Goal: Find specific page/section: Find specific page/section

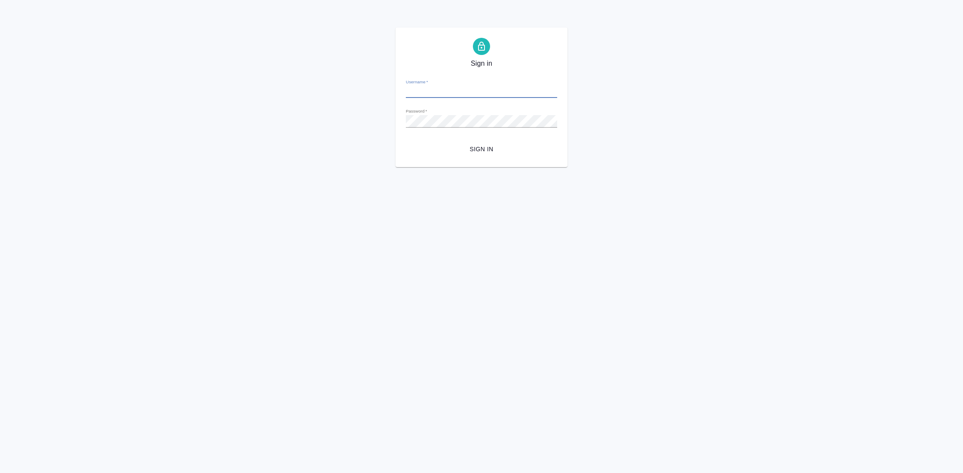
type input "[EMAIL_ADDRESS][DOMAIN_NAME]"
click at [494, 151] on span "Sign in" at bounding box center [482, 149] width 138 height 11
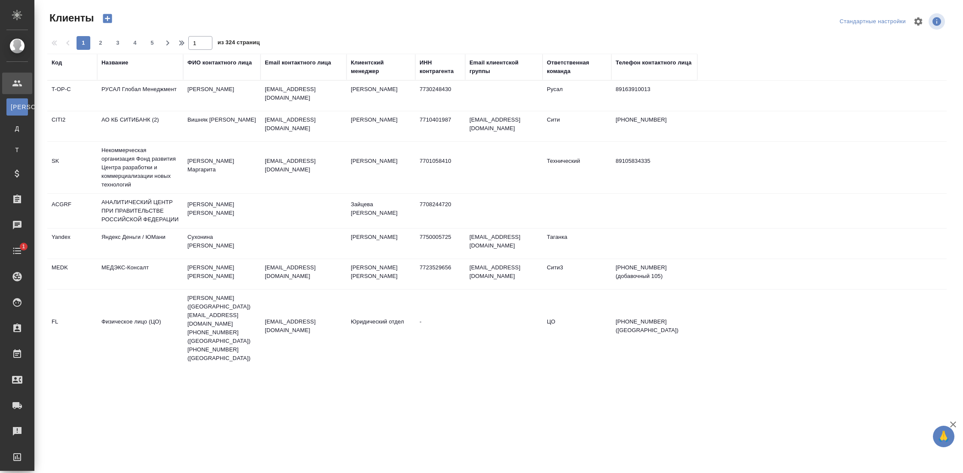
select select "RU"
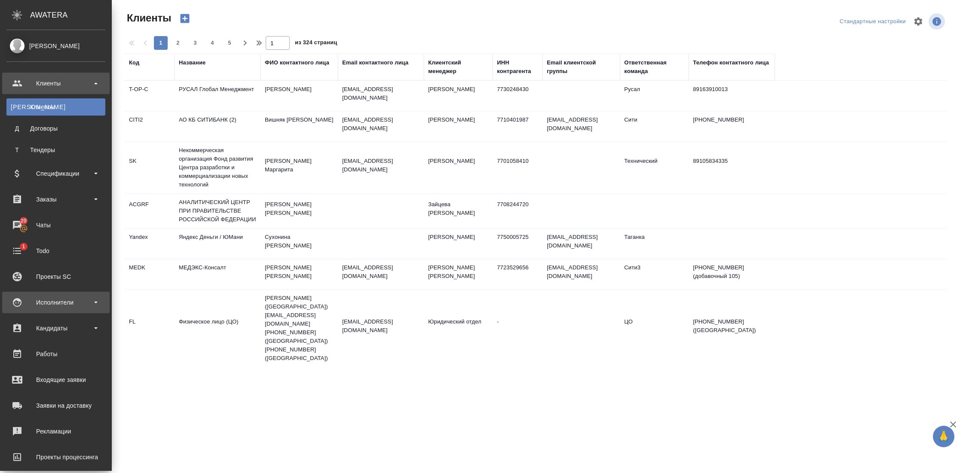
click at [88, 309] on div "Исполнители" at bounding box center [55, 302] width 107 height 21
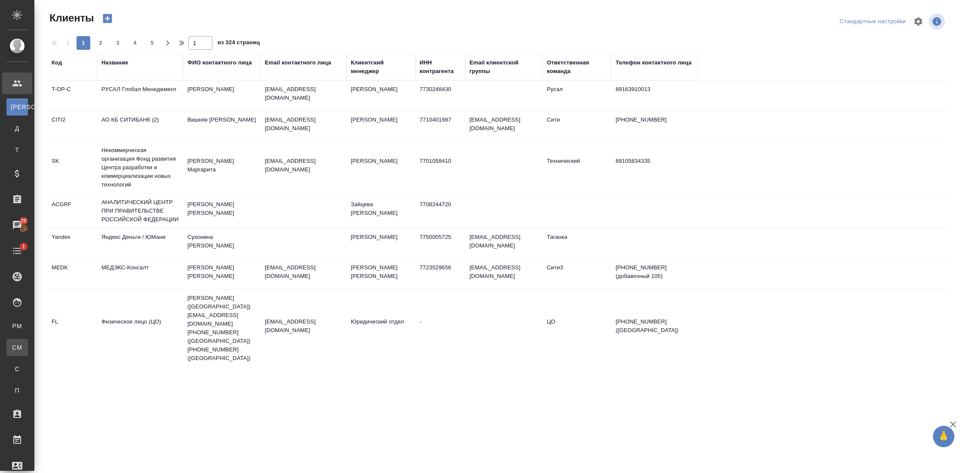
click at [13, 346] on div "Для CM/VM" at bounding box center [6, 347] width 13 height 9
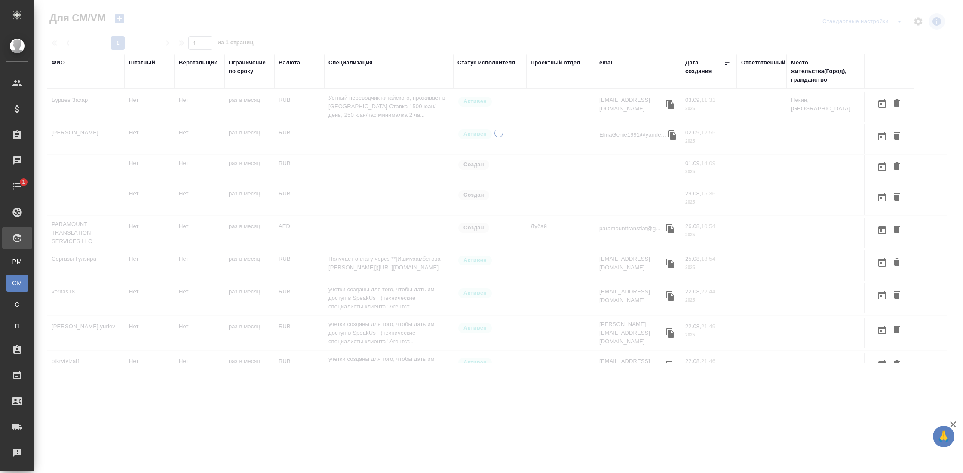
click at [900, 20] on icon "split button" at bounding box center [899, 21] width 10 height 10
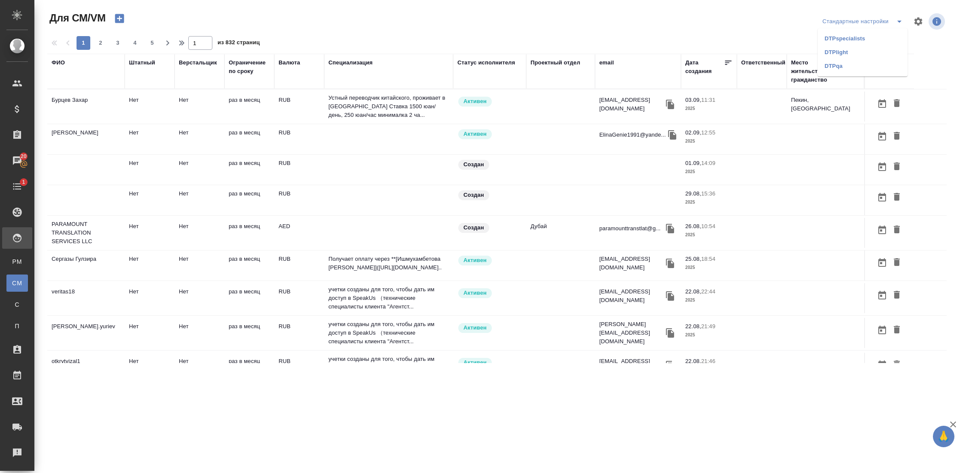
click at [202, 65] on div "Верстальщик" at bounding box center [198, 62] width 38 height 9
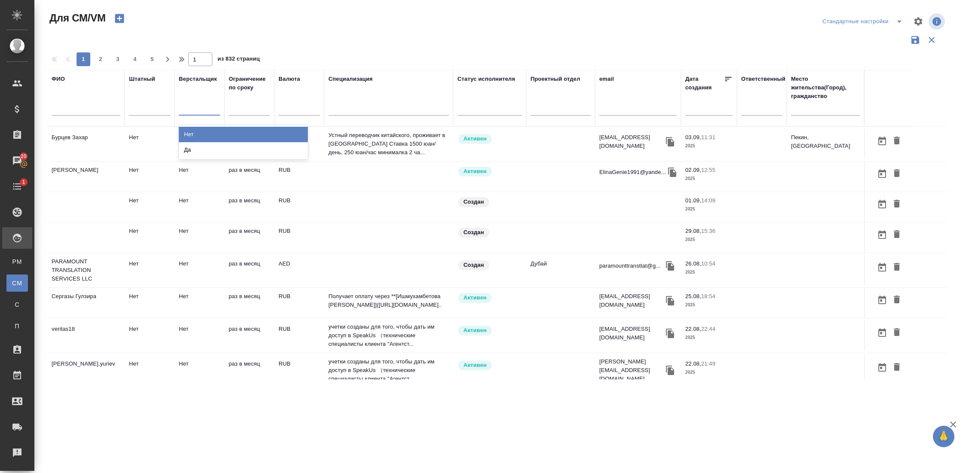
click at [195, 113] on div at bounding box center [199, 107] width 41 height 16
click at [197, 145] on div "Да" at bounding box center [243, 149] width 129 height 15
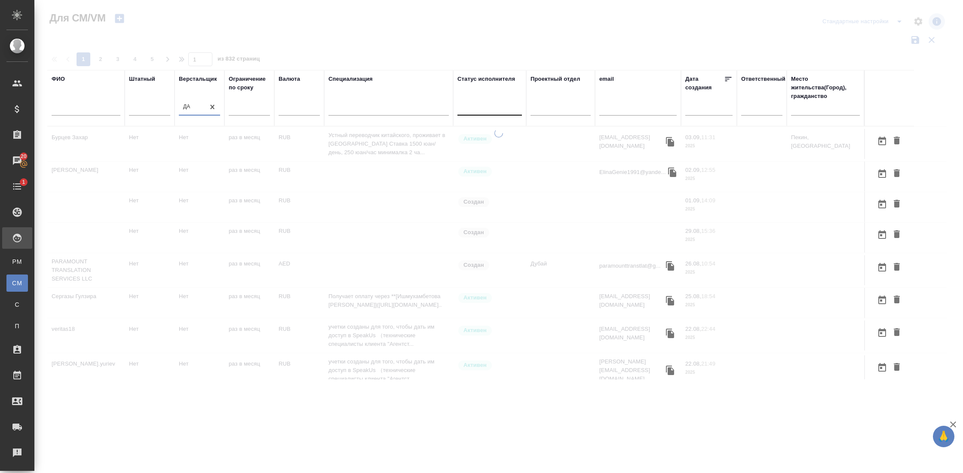
click at [497, 109] on div at bounding box center [489, 107] width 64 height 12
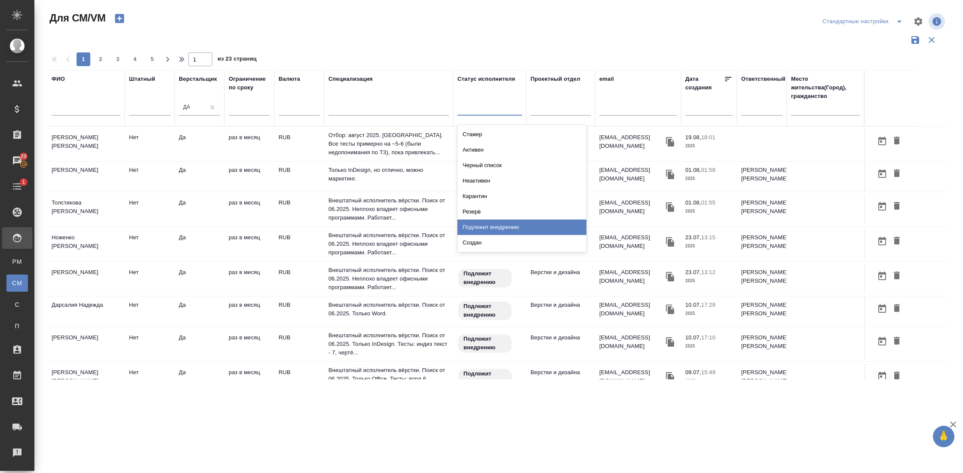
click at [502, 220] on div "Подлежит внедрению" at bounding box center [521, 227] width 129 height 15
